Goal: Ask a question

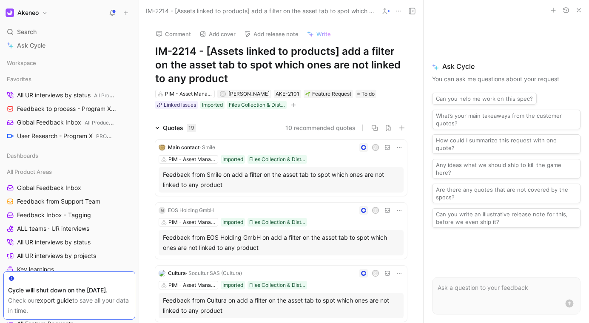
click at [313, 57] on h1 "IM-2214 - [Assets linked to products] add a filter on the asset tab to spot whi…" at bounding box center [281, 65] width 252 height 41
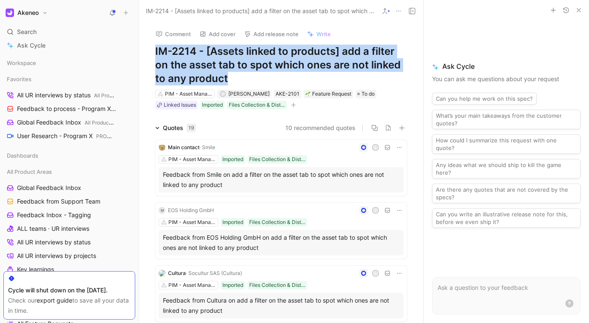
click at [313, 57] on h1 "IM-2214 - [Assets linked to products] add a filter on the asset tab to spot whi…" at bounding box center [281, 65] width 252 height 41
click at [368, 59] on h1 "IM-2214 - [Assets linked to products] add a filter on the asset tab to spot whi…" at bounding box center [281, 65] width 252 height 41
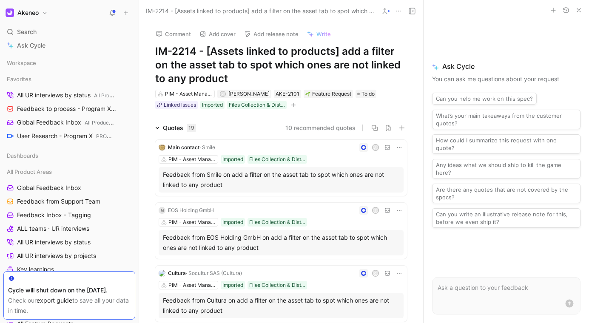
click at [278, 68] on h1 "IM-2214 - [Assets linked to products] add a filter on the asset tab to spot whi…" at bounding box center [281, 65] width 252 height 41
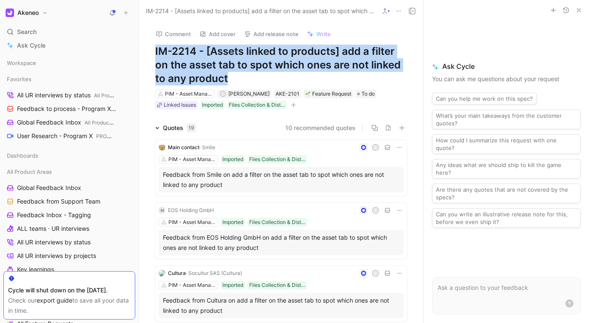
click at [278, 68] on h1 "IM-2214 - [Assets linked to products] add a filter on the asset tab to spot whi…" at bounding box center [281, 65] width 252 height 41
click at [366, 66] on h1 "IM-2214 - [Assets linked to products] add a filter on the asset tab to spot whi…" at bounding box center [281, 65] width 252 height 41
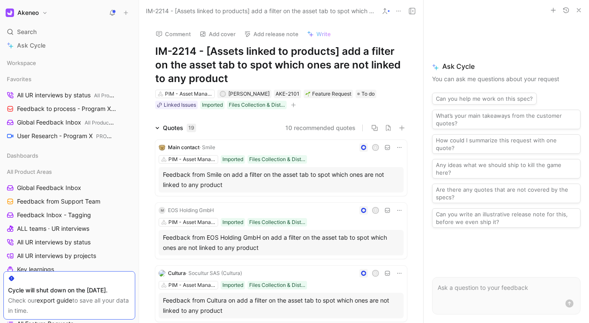
click at [366, 66] on h1 "IM-2214 - [Assets linked to products] add a filter on the asset tab to spot whi…" at bounding box center [281, 65] width 252 height 41
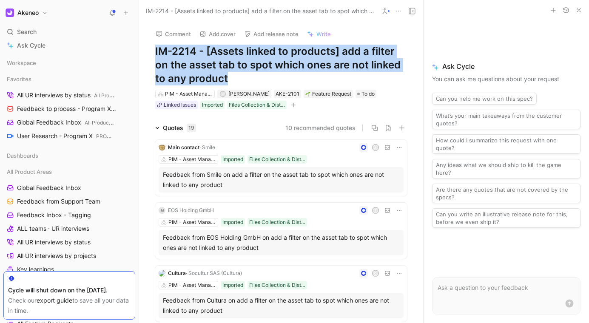
click at [366, 66] on h1 "IM-2214 - [Assets linked to products] add a filter on the asset tab to spot whi…" at bounding box center [281, 65] width 252 height 41
click at [366, 67] on h1 "IM-2214 - [Assets linked to products] add a filter on the asset tab to spot whi…" at bounding box center [281, 65] width 252 height 41
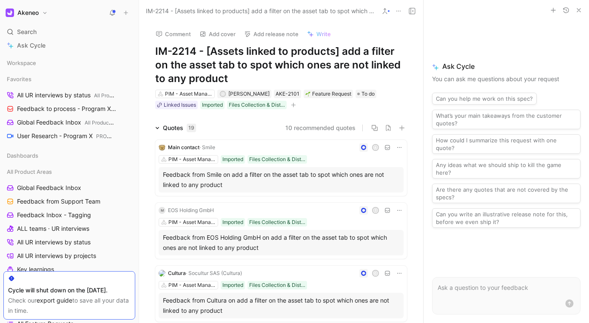
click at [458, 47] on div "Ask Cycle You can ask me questions about your request Can you help me work on t…" at bounding box center [507, 144] width 166 height 248
